Goal: Contribute content

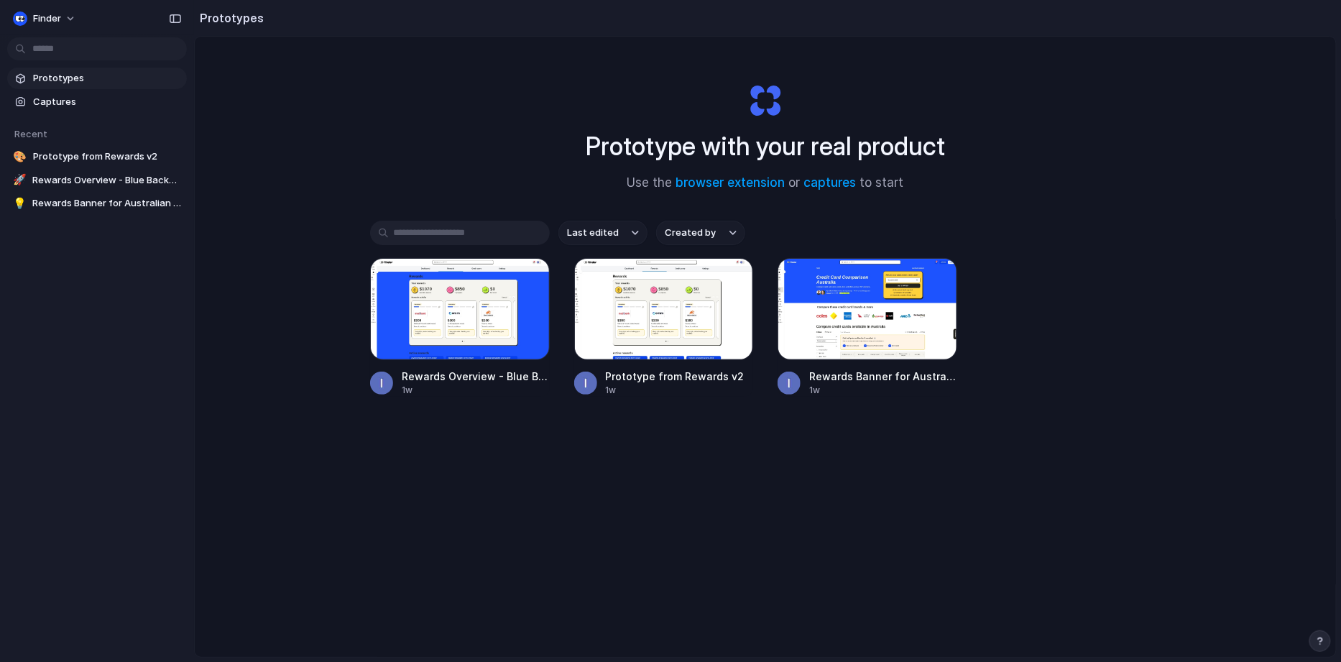
click at [430, 228] on input "text" at bounding box center [460, 233] width 180 height 24
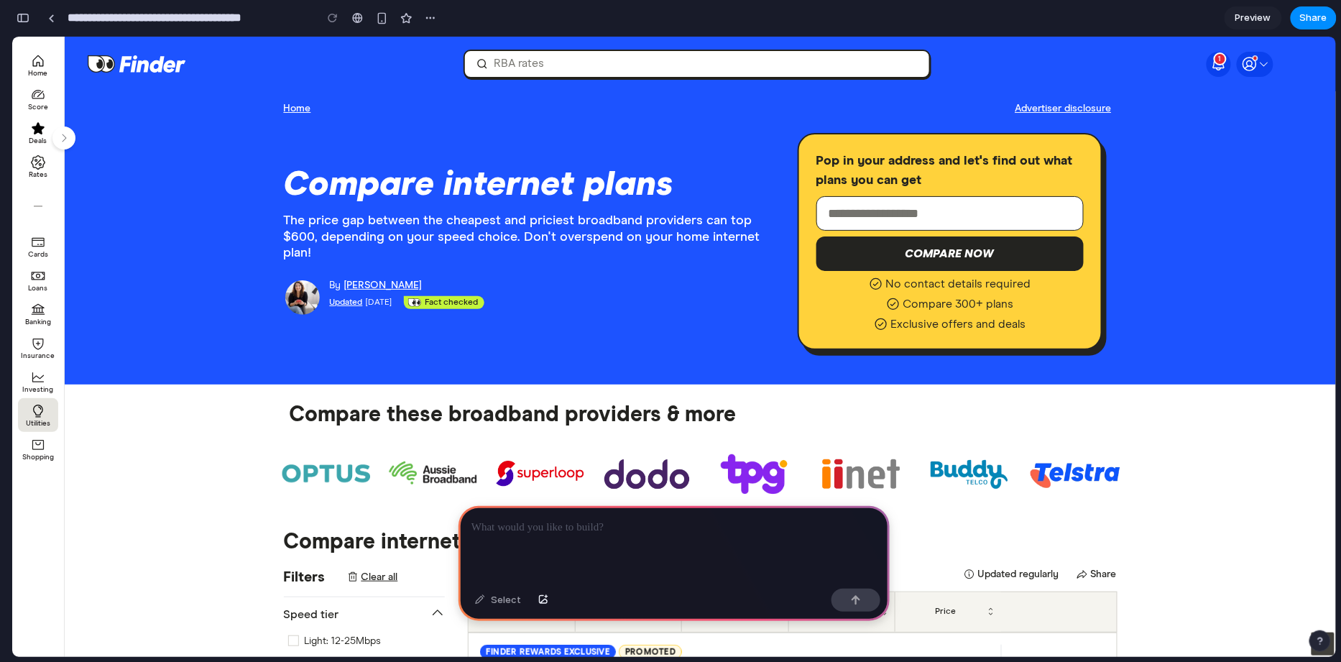
click at [533, 533] on p at bounding box center [673, 527] width 405 height 17
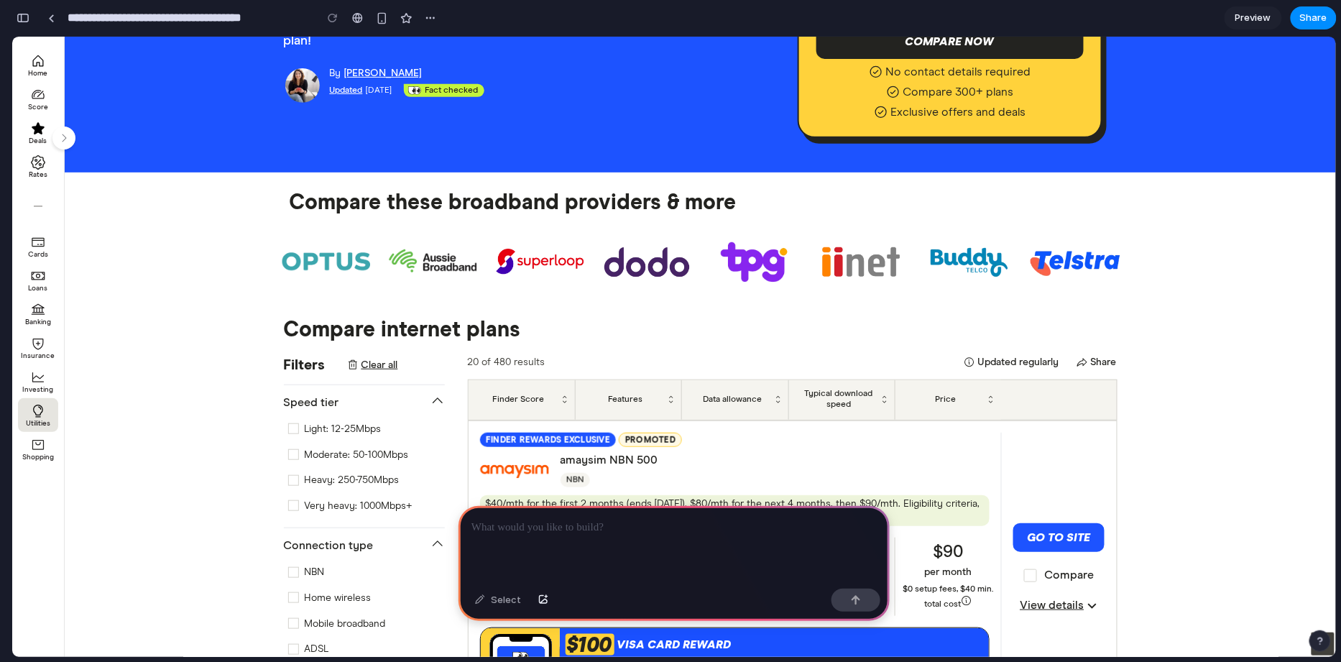
scroll to position [279, 0]
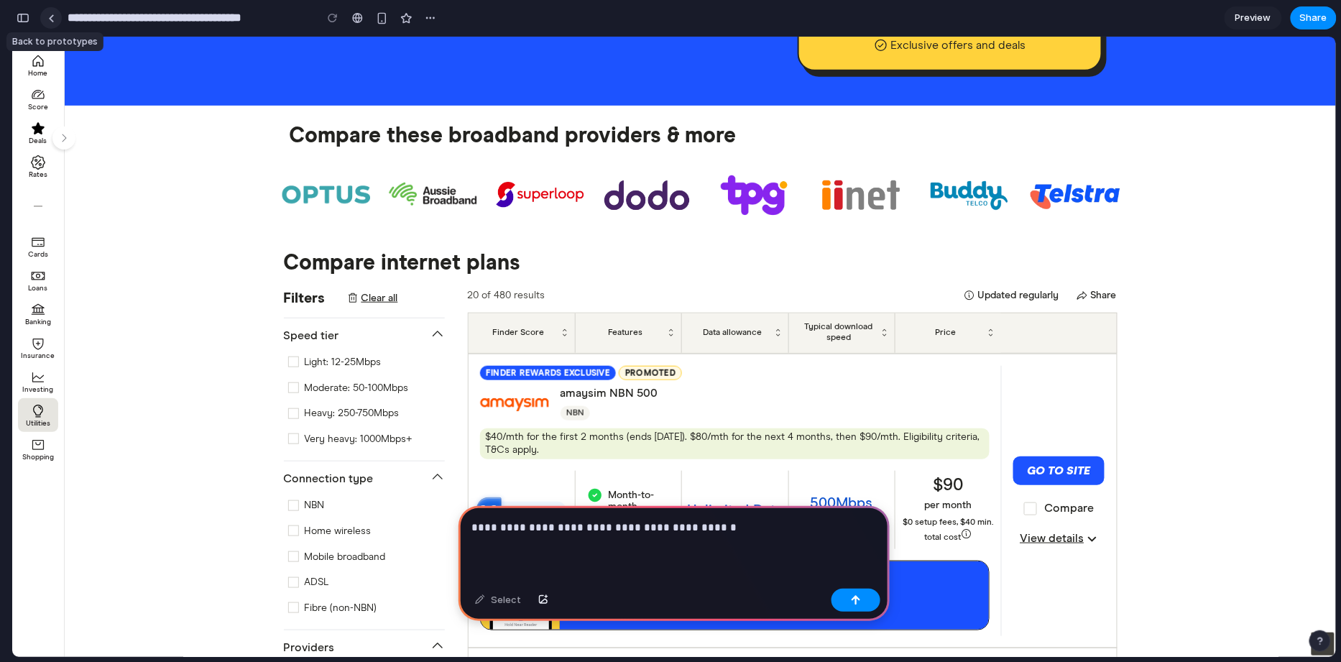
click at [55, 17] on link at bounding box center [51, 18] width 22 height 22
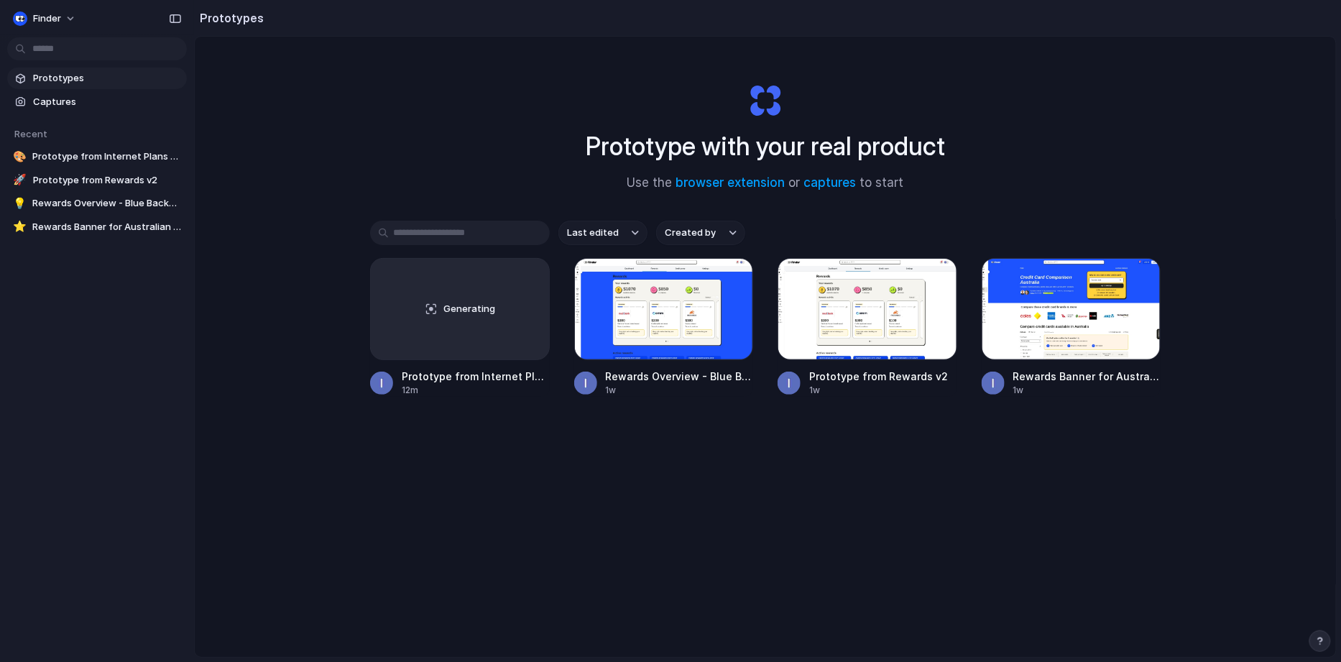
click at [460, 231] on input "text" at bounding box center [460, 233] width 180 height 24
